Goal: Register for event/course

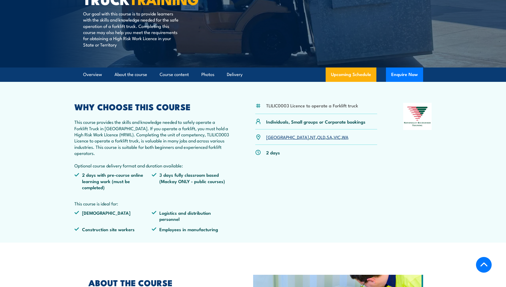
scroll to position [106, 0]
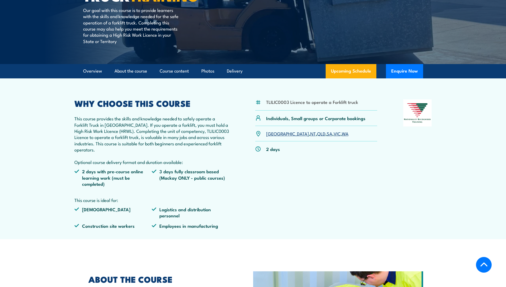
click at [277, 144] on div "2 days" at bounding box center [316, 148] width 122 height 15
click at [342, 133] on link "WA" at bounding box center [345, 133] width 7 height 6
click at [342, 134] on link "WA" at bounding box center [345, 133] width 7 height 6
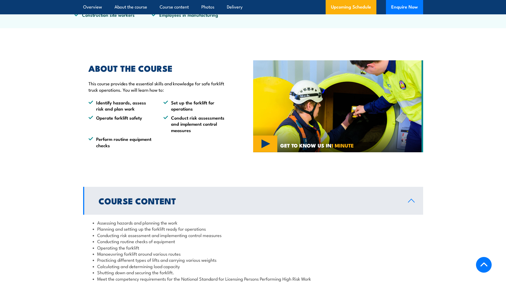
scroll to position [319, 0]
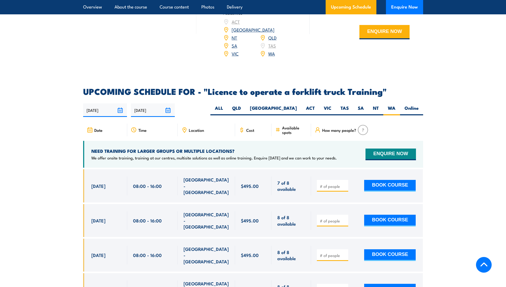
scroll to position [810, 0]
click at [200, 125] on div "Location" at bounding box center [206, 130] width 57 height 13
click at [208, 177] on span "[GEOGRAPHIC_DATA] - [GEOGRAPHIC_DATA]" at bounding box center [207, 186] width 46 height 19
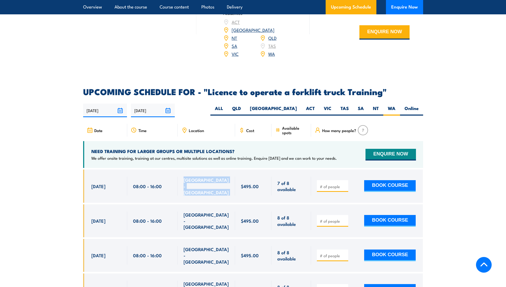
click at [208, 177] on span "[GEOGRAPHIC_DATA] - [GEOGRAPHIC_DATA]" at bounding box center [207, 186] width 46 height 19
copy div "NORTH LAKE - WA 7 of 8 available $495.00"
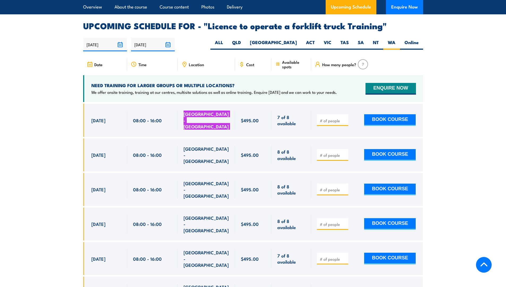
scroll to position [863, 0]
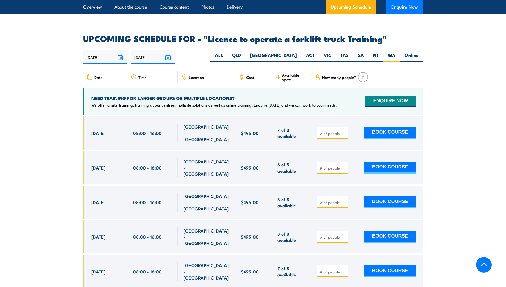
click at [201, 95] on h4 "NEED TRAINING FOR LARGER GROUPS OR MULTIPLE LOCATIONS?" at bounding box center [214, 98] width 246 height 6
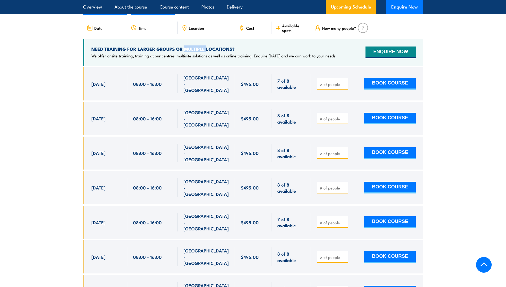
scroll to position [836, 0]
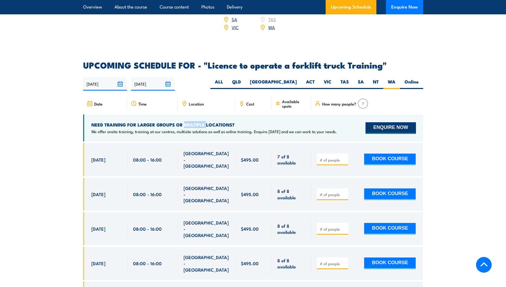
click at [390, 122] on button "ENQUIRE NOW" at bounding box center [391, 128] width 50 height 12
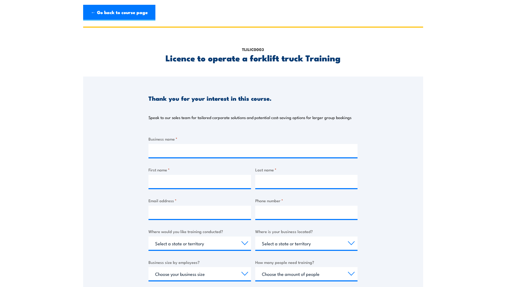
click at [475, 0] on header "← Go back to course page" at bounding box center [253, 13] width 506 height 26
click at [99, 16] on link "← Go back to course page" at bounding box center [119, 13] width 72 height 16
click at [105, 6] on link "← Go back to course page" at bounding box center [119, 13] width 72 height 16
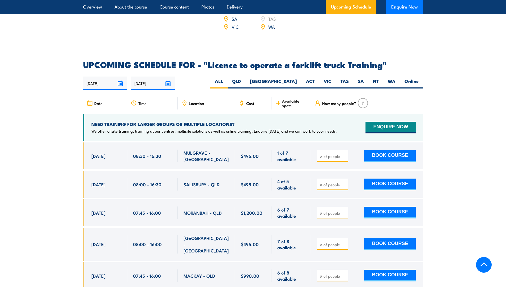
scroll to position [836, 0]
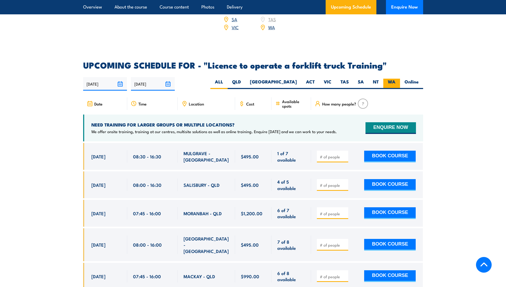
click at [392, 79] on label "WA" at bounding box center [391, 84] width 17 height 10
click at [396, 79] on input "WA" at bounding box center [397, 80] width 3 height 3
radio input "true"
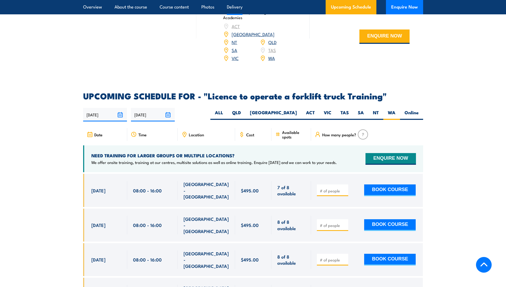
scroll to position [810, 0]
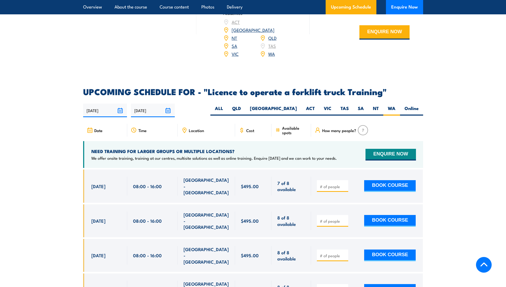
drag, startPoint x: 120, startPoint y: 176, endPoint x: 25, endPoint y: 175, distance: 94.6
click at [25, 175] on section "UPCOMING SCHEDULE FOR - "Licence to operate a forklift truck Training" [DATE] […" at bounding box center [253, 288] width 506 height 400
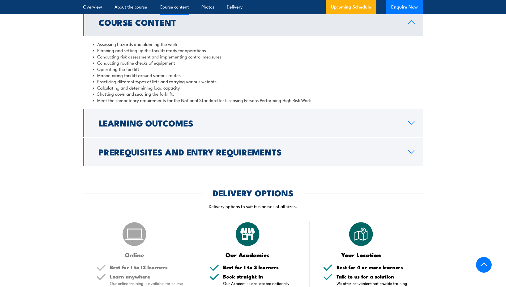
scroll to position [464, 0]
